Goal: Transaction & Acquisition: Obtain resource

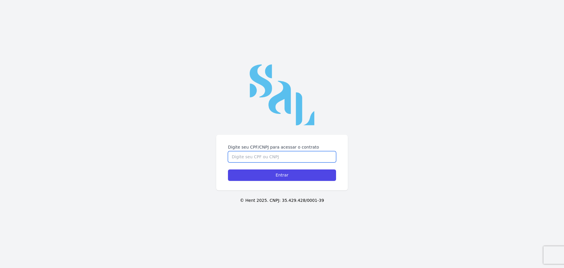
click at [278, 158] on input "Digite seu CPF/CNPJ para acessar o contrato" at bounding box center [282, 156] width 108 height 11
type input "02135004774"
click at [289, 176] on input "Entrar" at bounding box center [282, 174] width 108 height 11
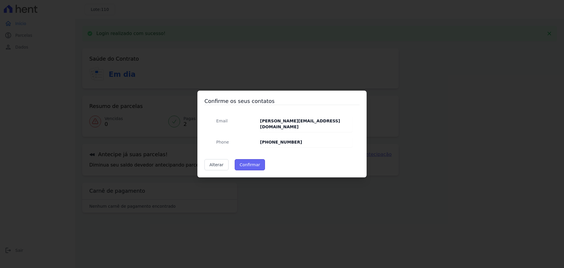
click at [244, 162] on button "Confirmar" at bounding box center [250, 164] width 31 height 11
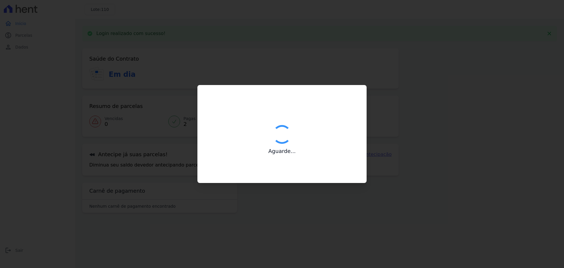
type input "Contatos confirmados com sucesso."
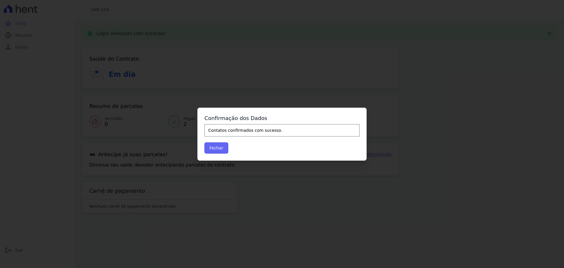
click at [213, 150] on button "Fechar" at bounding box center [217, 147] width 24 height 11
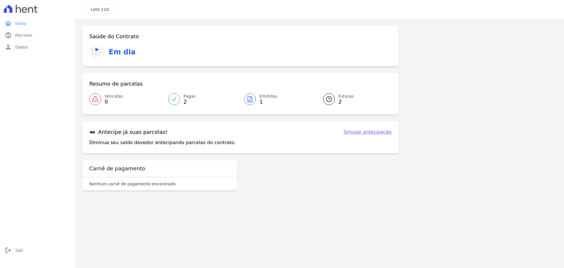
click at [176, 99] on icon at bounding box center [174, 99] width 6 height 6
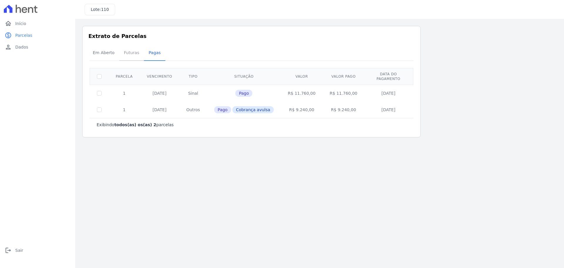
click at [128, 52] on span "Futuras" at bounding box center [132, 53] width 22 height 12
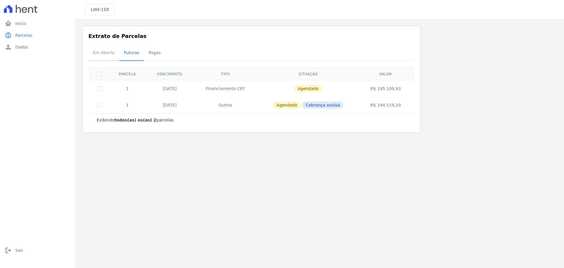
click at [107, 54] on span "Em Aberto" at bounding box center [103, 53] width 29 height 12
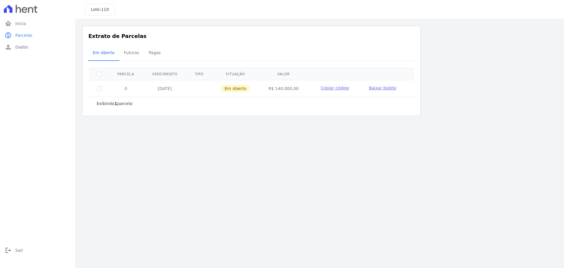
click at [373, 88] on span "Baixar boleto" at bounding box center [382, 88] width 27 height 5
